Goal: Find specific page/section: Find specific page/section

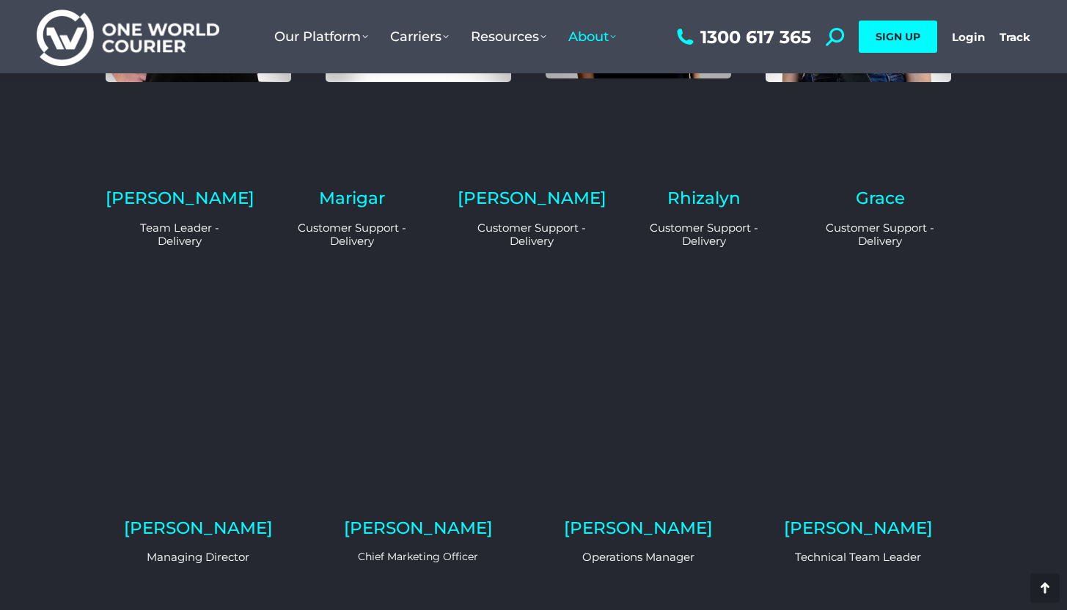
scroll to position [956, 0]
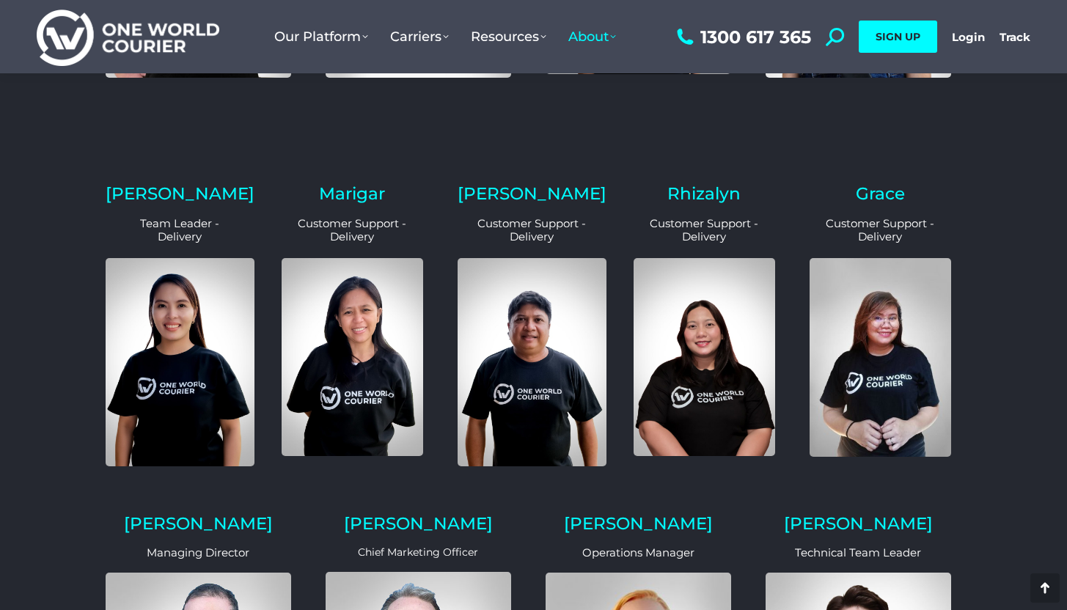
click at [183, 403] on img at bounding box center [180, 362] width 149 height 208
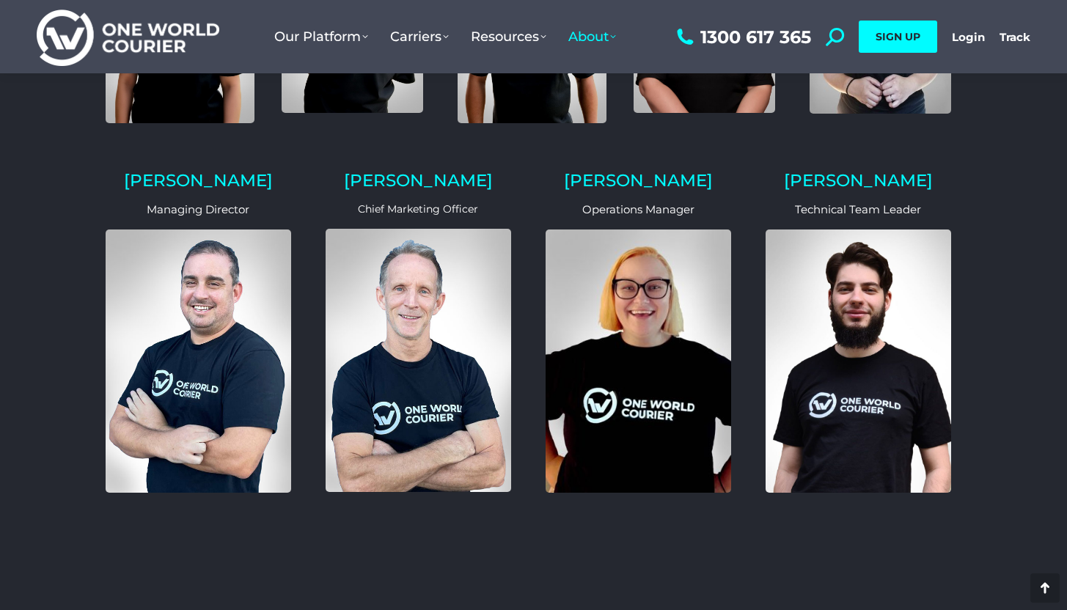
scroll to position [1300, 0]
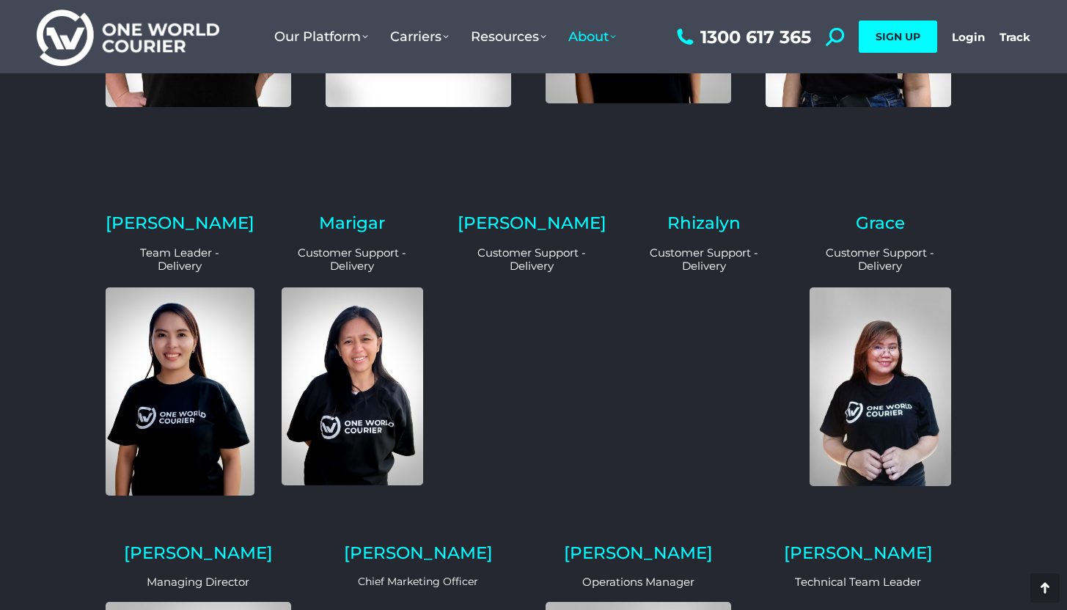
scroll to position [1014, 0]
